Goal: Information Seeking & Learning: Understand process/instructions

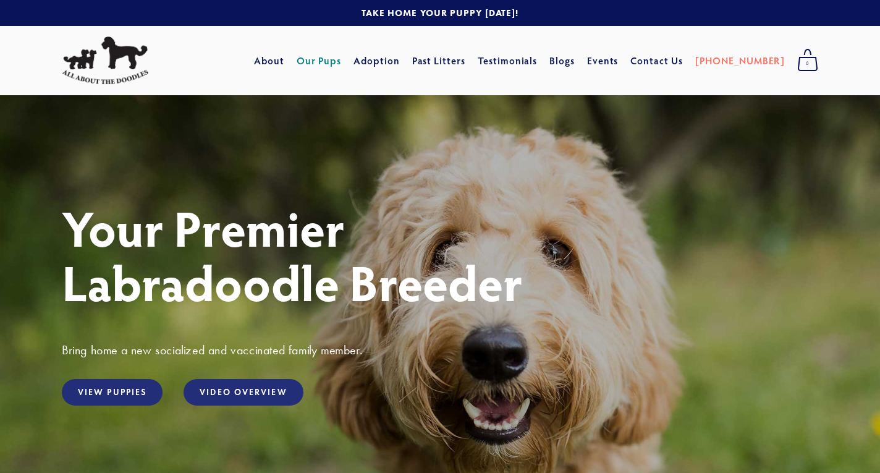
click at [342, 64] on link "Our Pups" at bounding box center [318, 60] width 45 height 22
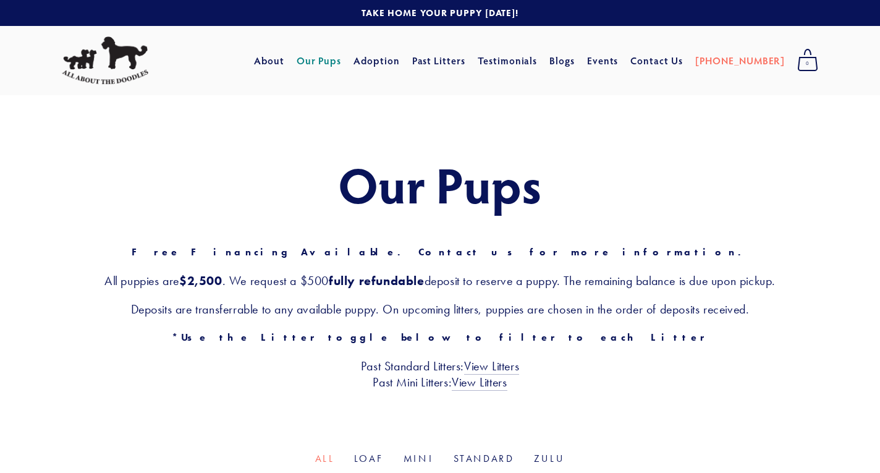
click at [342, 62] on link "Our Pups" at bounding box center [318, 60] width 45 height 22
click at [284, 64] on link "About" at bounding box center [269, 60] width 30 height 22
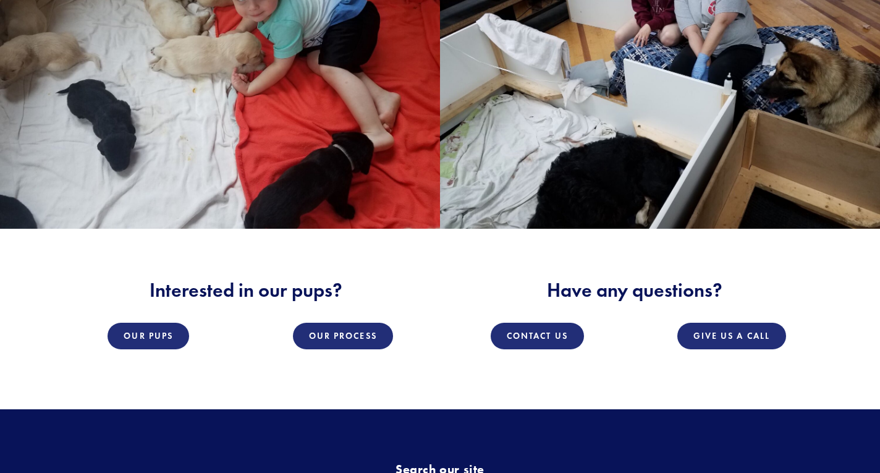
scroll to position [1666, 0]
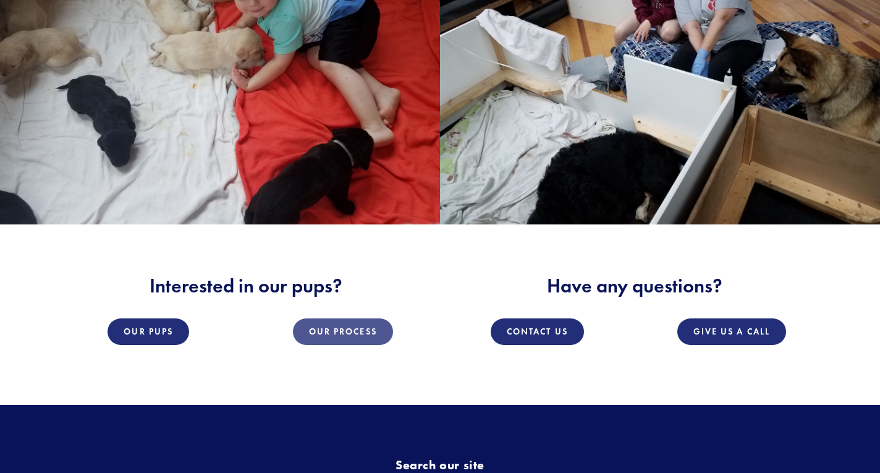
click at [357, 318] on link "Our Process" at bounding box center [343, 331] width 100 height 27
